Goal: Task Accomplishment & Management: Use online tool/utility

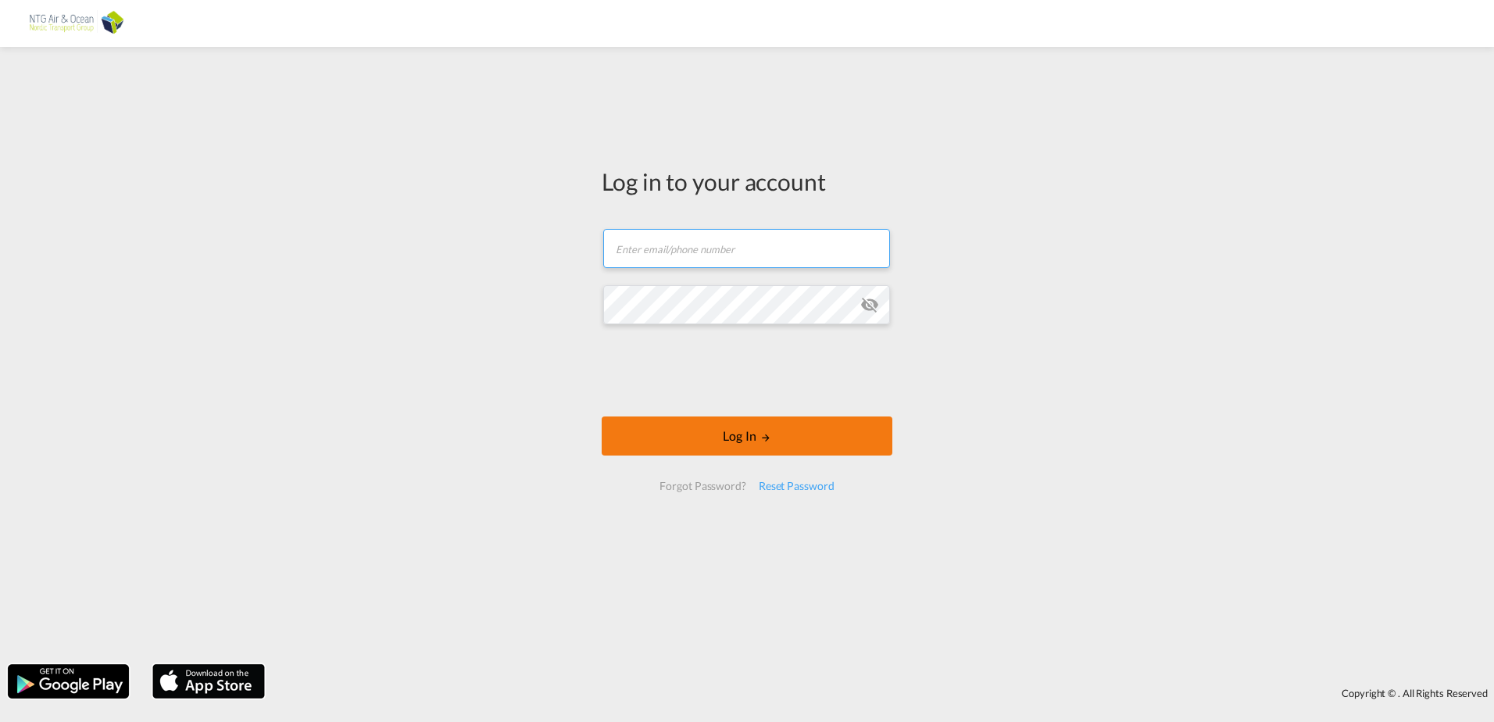
type input "[EMAIL_ADDRESS][DOMAIN_NAME]"
click at [695, 434] on button "Log In" at bounding box center [747, 435] width 291 height 39
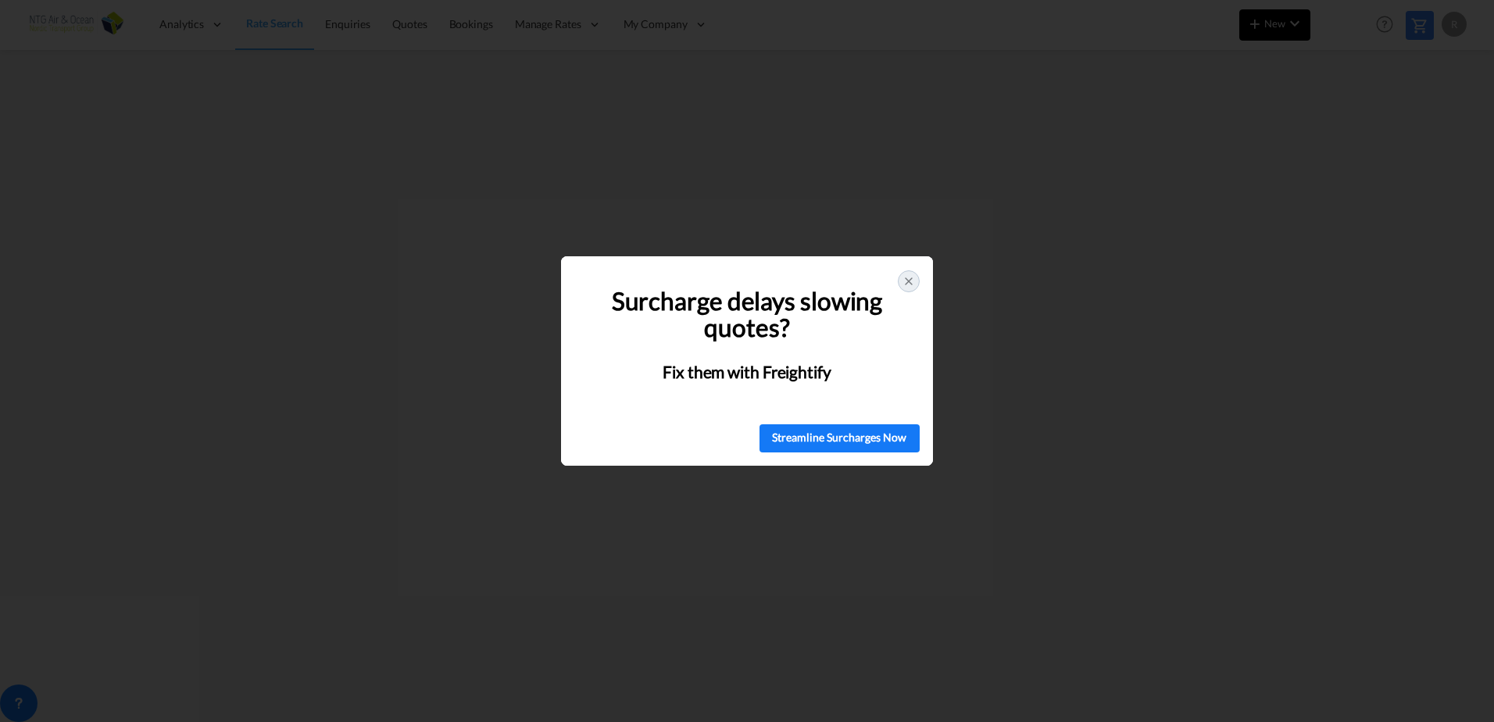
click at [1288, 33] on div "🚨 Struggling with Surcharges? You're Not Alone! Surcharge delays slowing quotes…" at bounding box center [747, 361] width 1494 height 722
drag, startPoint x: 631, startPoint y: 298, endPoint x: 874, endPoint y: 375, distance: 255.5
click at [874, 375] on div "Surcharge delays slowing quotes? Fix them with Freightify" at bounding box center [747, 335] width 328 height 134
click at [906, 288] on div at bounding box center [909, 281] width 22 height 22
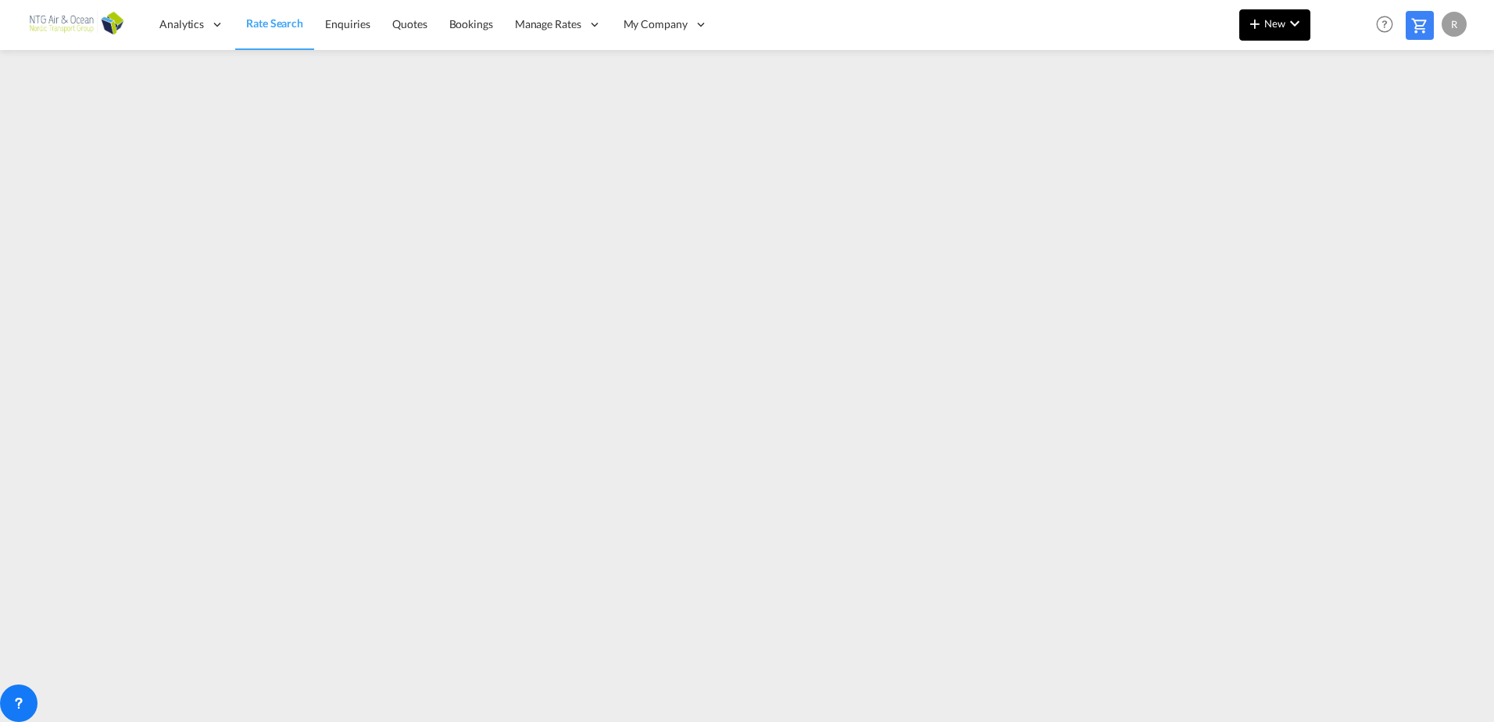
click at [1308, 27] on button "New" at bounding box center [1274, 24] width 71 height 31
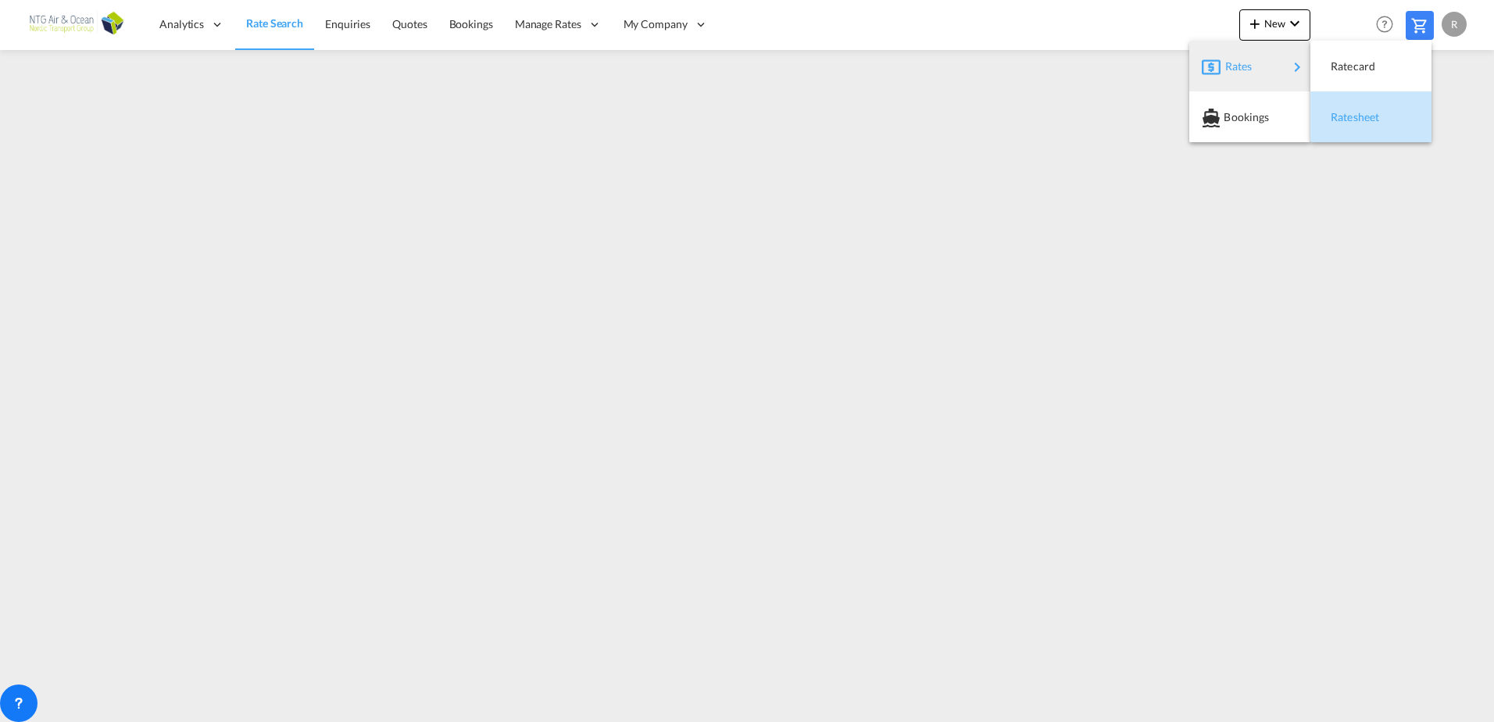
click at [1331, 117] on span "Ratesheet" at bounding box center [1339, 117] width 17 height 31
